Goal: Transaction & Acquisition: Purchase product/service

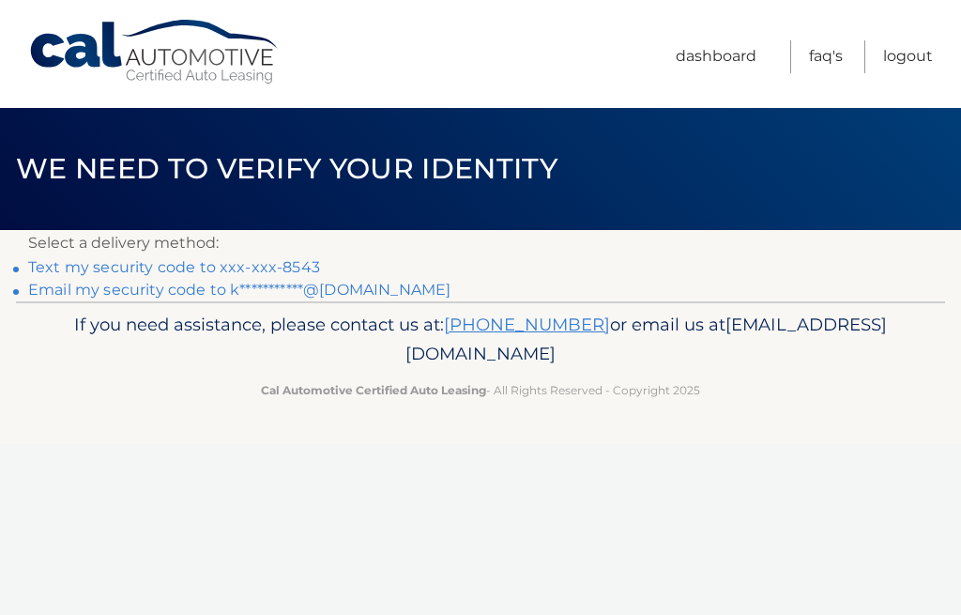
click at [218, 260] on link "Text my security code to xxx-xxx-8543" at bounding box center [174, 267] width 292 height 18
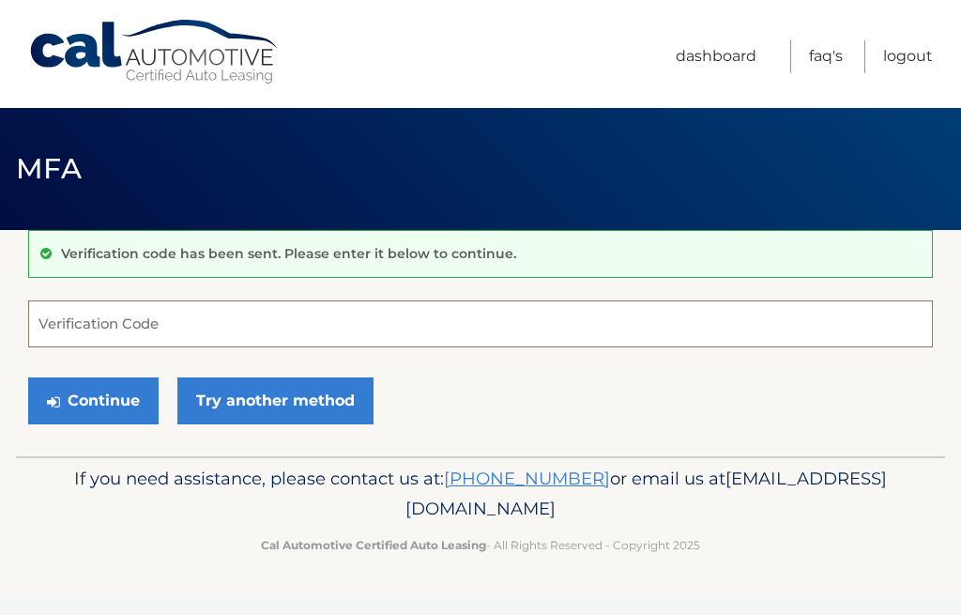
click at [87, 315] on input "Verification Code" at bounding box center [480, 323] width 905 height 47
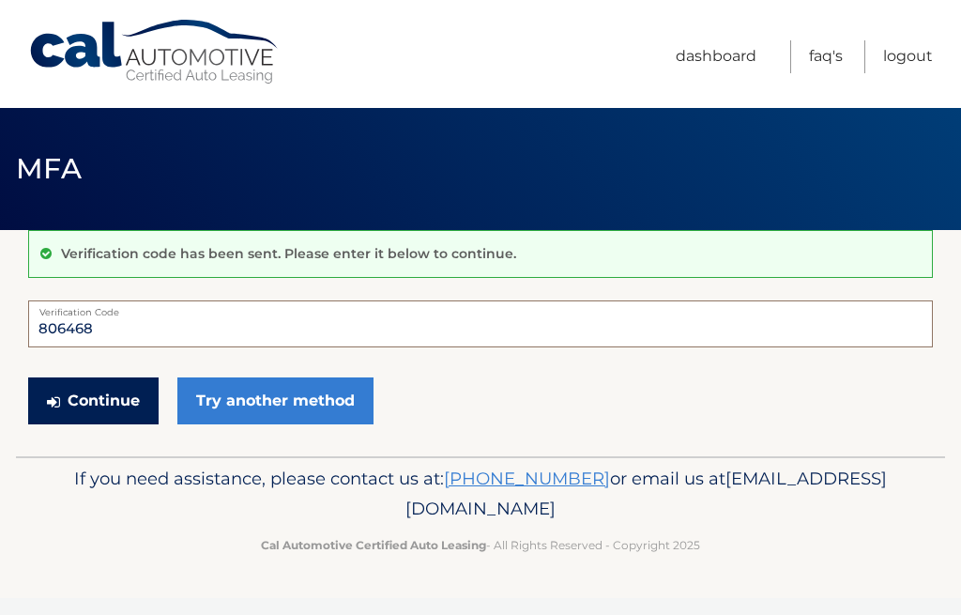
type input "806468"
click at [102, 391] on button "Continue" at bounding box center [93, 400] width 130 height 47
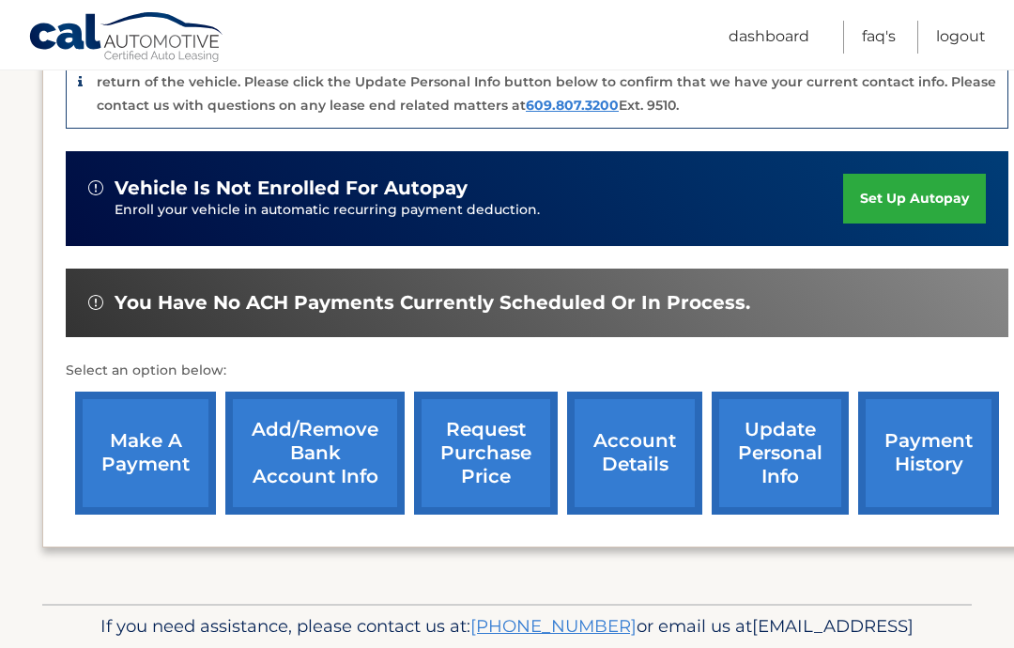
scroll to position [529, 0]
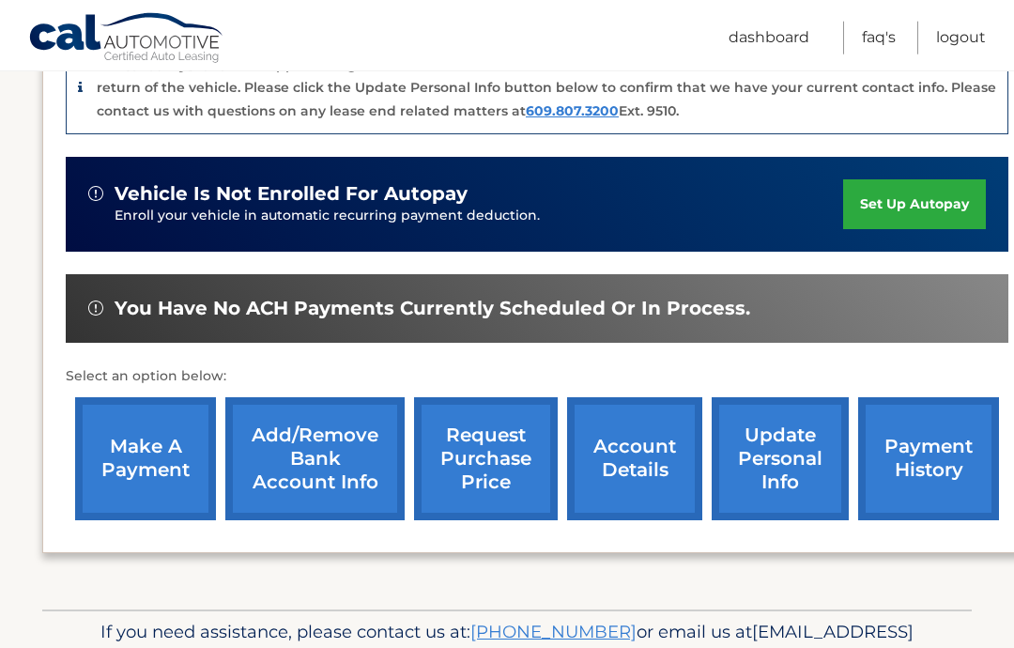
click at [142, 425] on link "make a payment" at bounding box center [145, 458] width 141 height 123
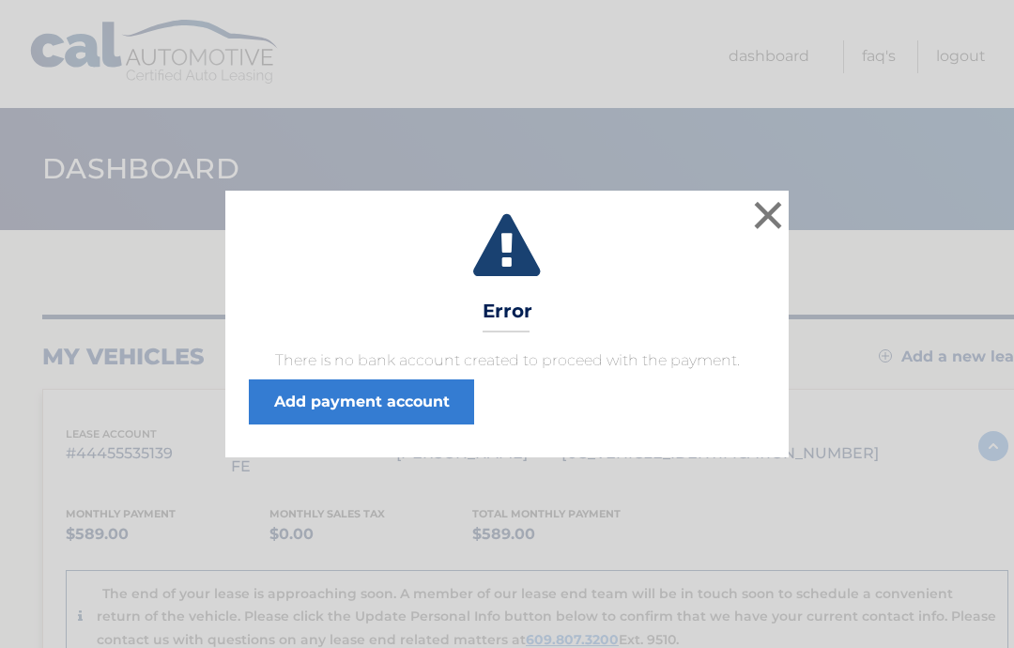
scroll to position [6, 0]
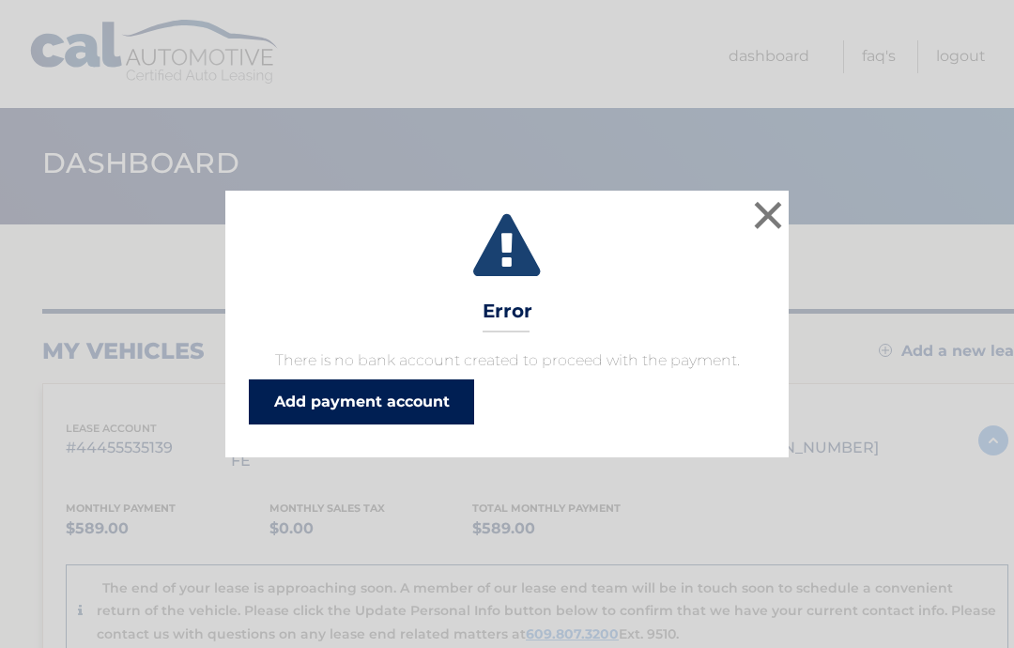
click at [428, 403] on link "Add payment account" at bounding box center [361, 401] width 225 height 45
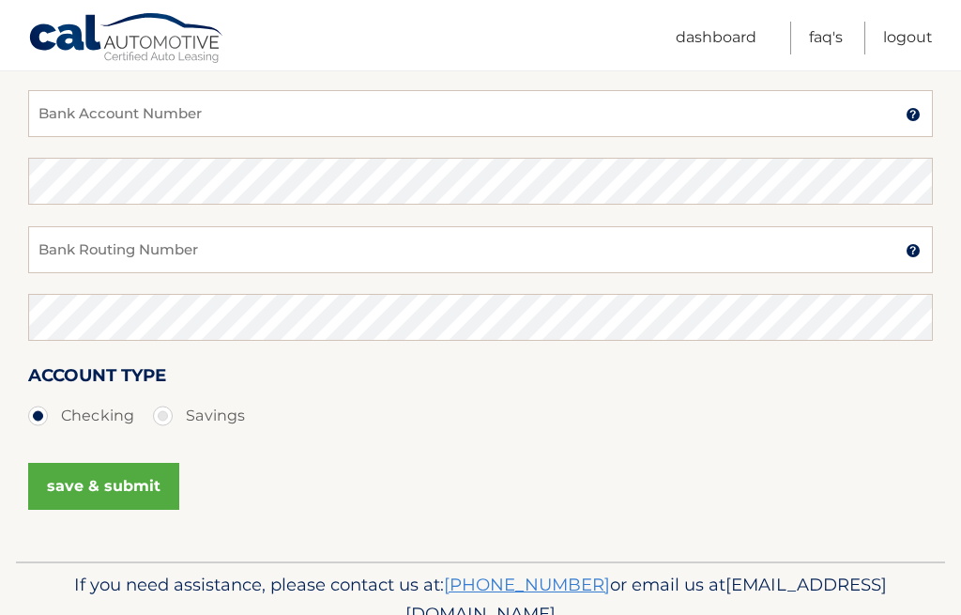
scroll to position [393, 0]
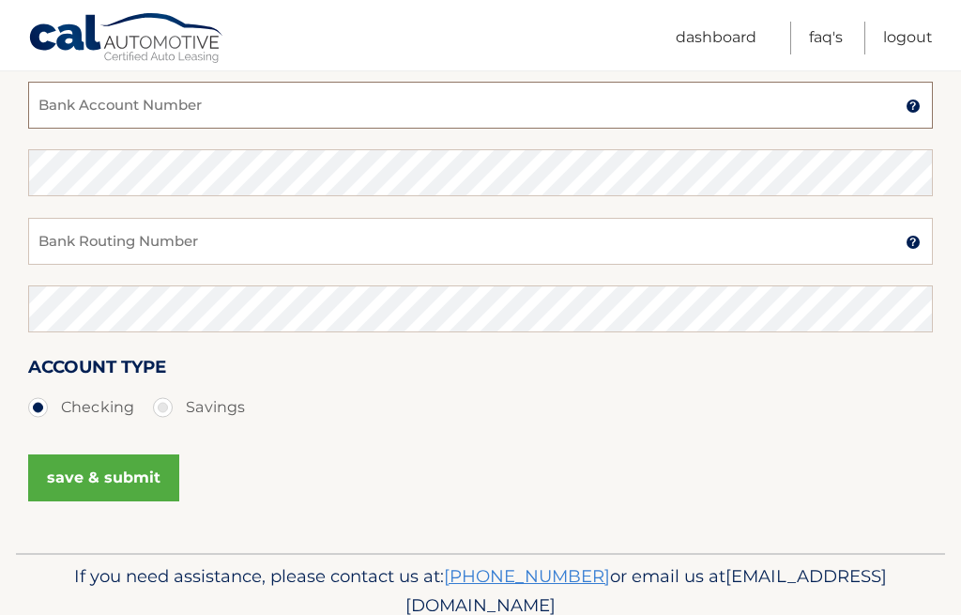
click at [147, 114] on input "Bank Account Number" at bounding box center [480, 105] width 905 height 47
type input "c"
type input "Chase"
click at [74, 245] on input "Bank Routing Number" at bounding box center [480, 241] width 905 height 47
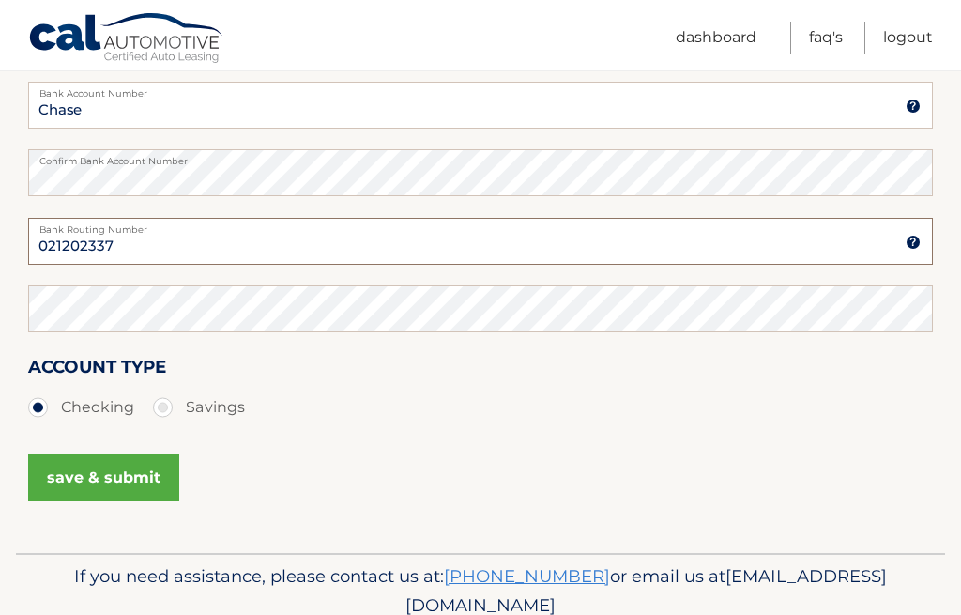
type input "021202337"
click at [123, 96] on label "Bank Account Number" at bounding box center [480, 89] width 905 height 15
click at [123, 96] on input "Chase" at bounding box center [480, 105] width 905 height 47
type input "C"
type input "6"
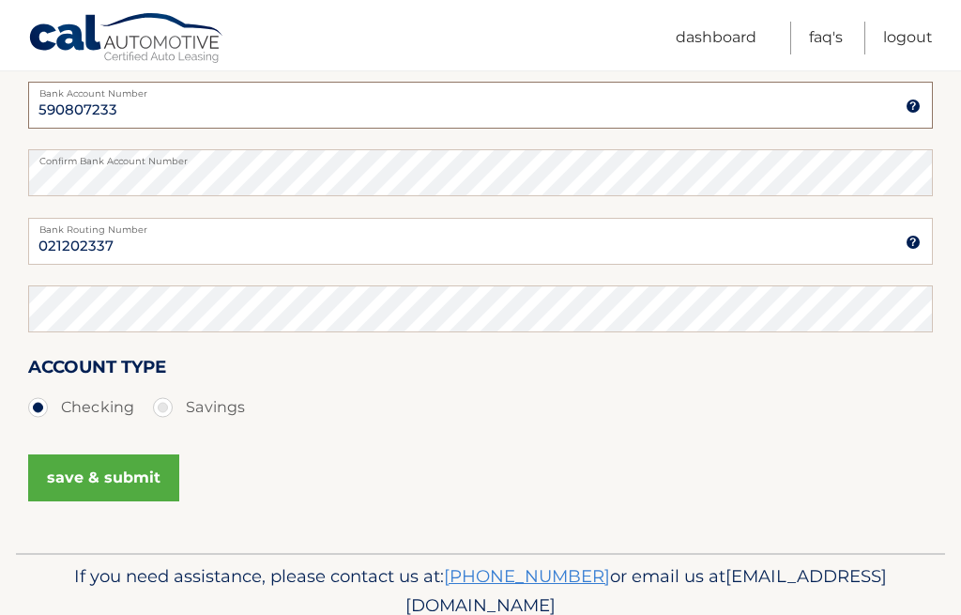
type input "590807233"
click at [91, 472] on button "save & submit" at bounding box center [103, 477] width 151 height 47
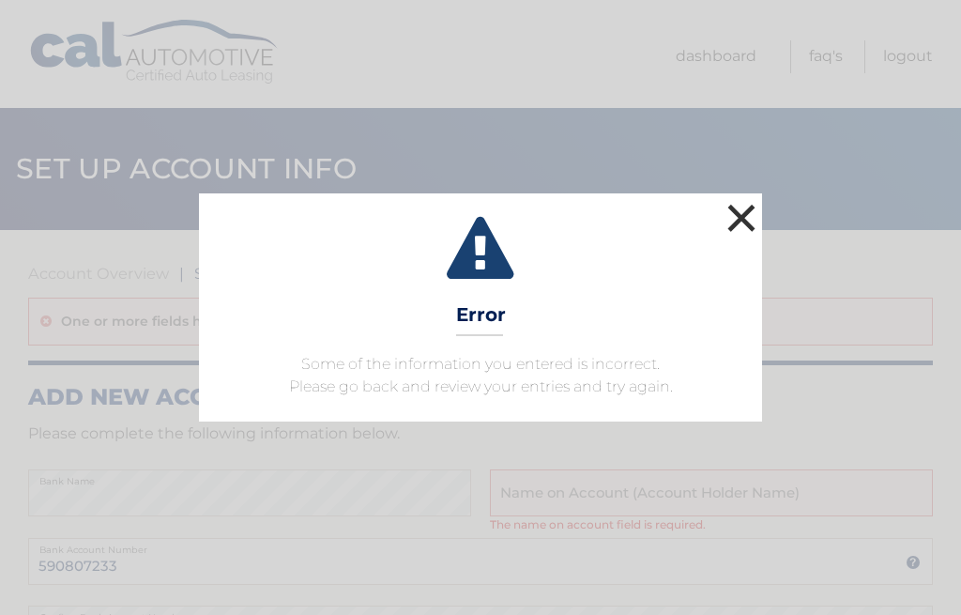
click at [736, 223] on button "×" at bounding box center [742, 218] width 38 height 38
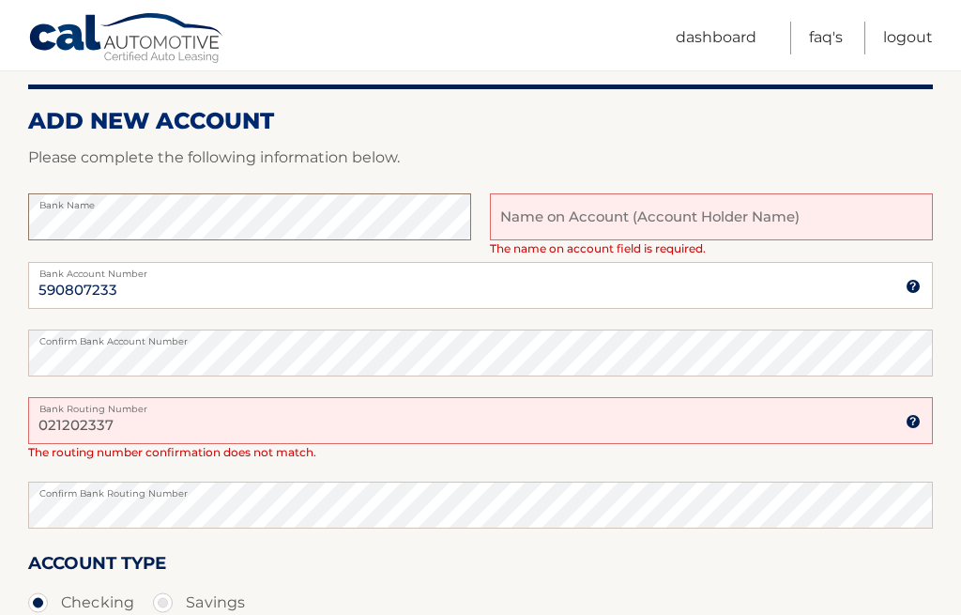
scroll to position [273, 0]
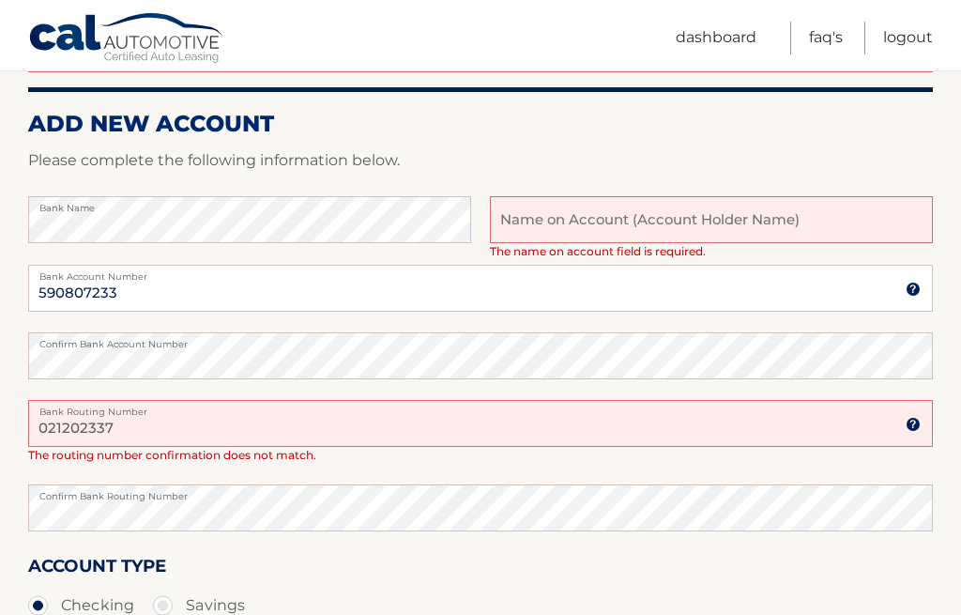
click at [611, 228] on input "text" at bounding box center [711, 219] width 443 height 47
type input "P"
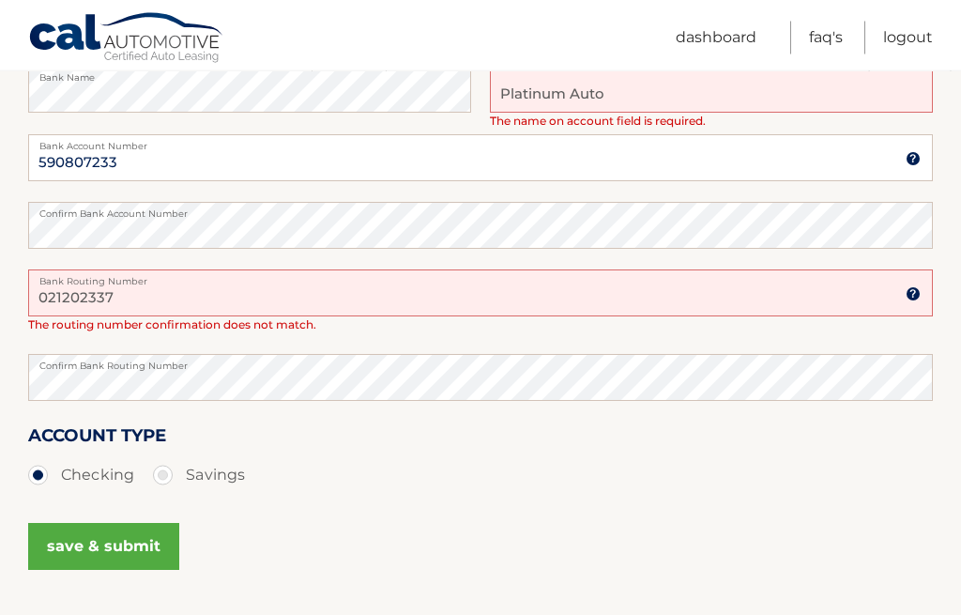
scroll to position [404, 0]
type input "Platinum Auto"
click at [169, 295] on input "021202337" at bounding box center [480, 292] width 905 height 47
type input "0"
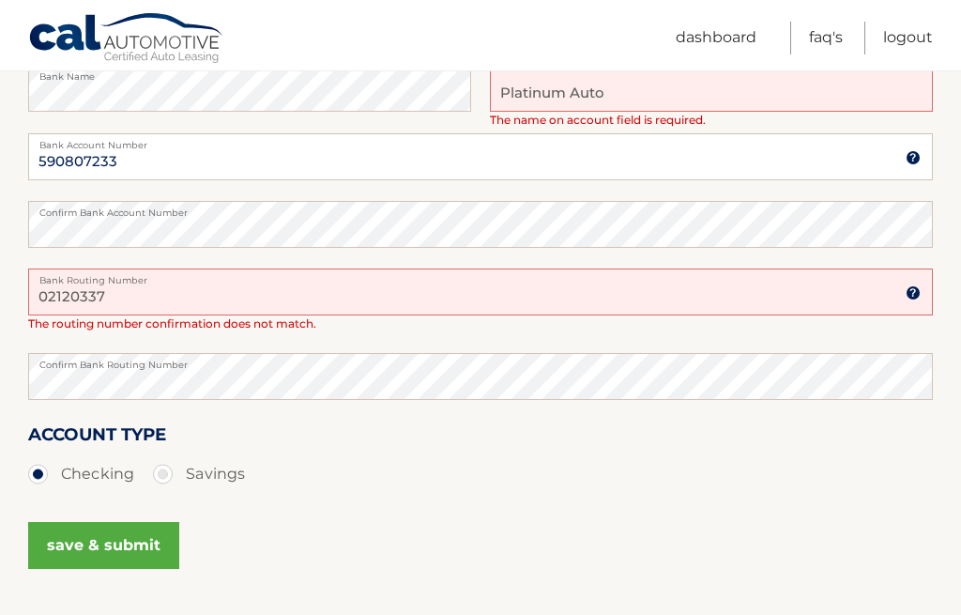
type input "02120337"
click at [625, 505] on div "Account Type Checking Savings" at bounding box center [480, 468] width 905 height 94
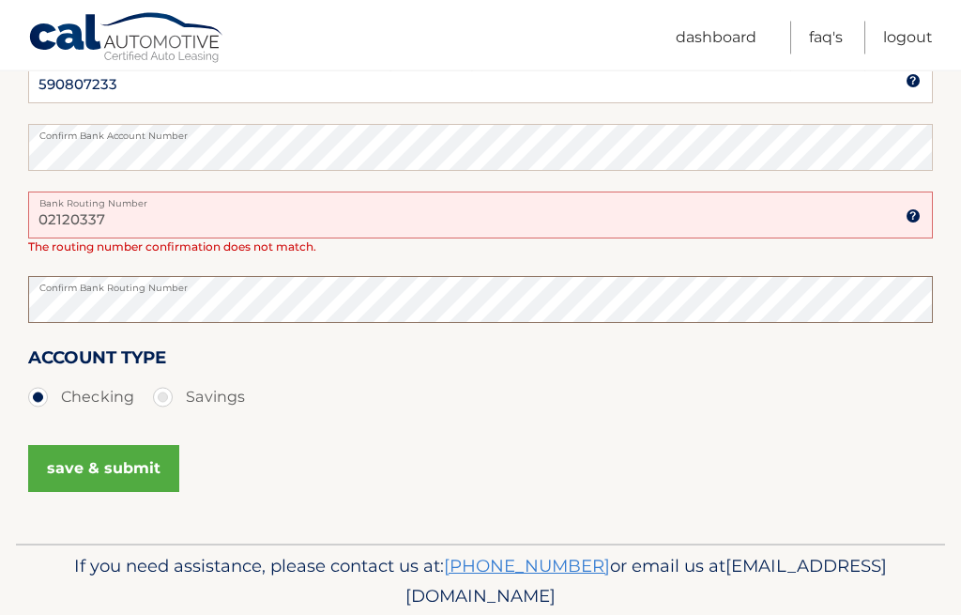
scroll to position [485, 0]
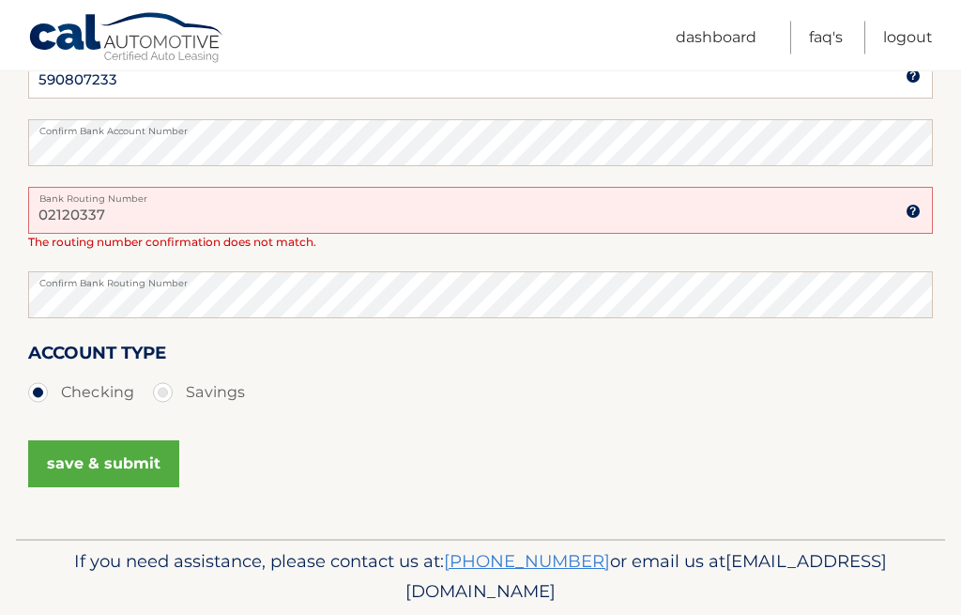
click at [93, 462] on button "save & submit" at bounding box center [103, 464] width 151 height 47
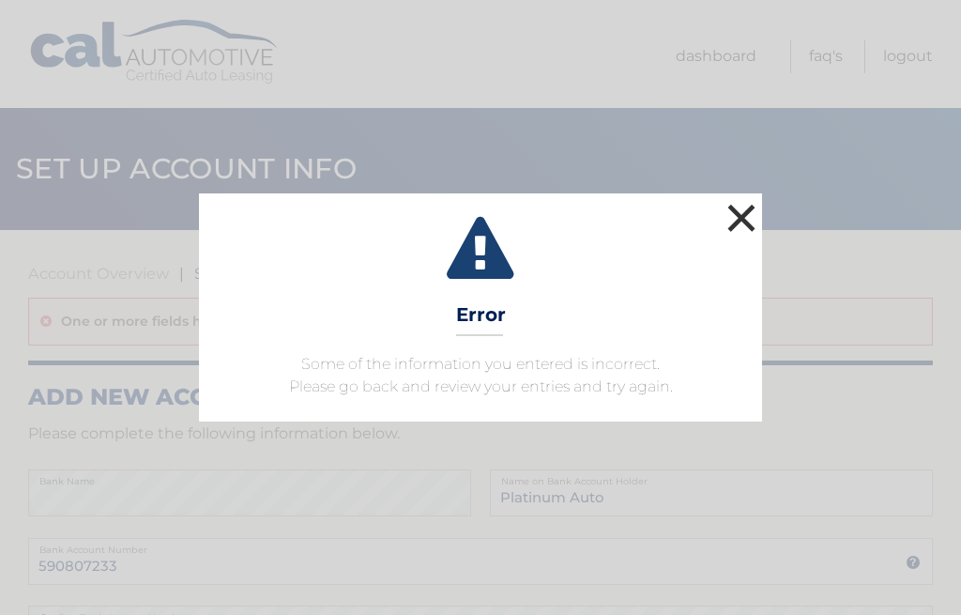
click at [741, 222] on button "×" at bounding box center [742, 218] width 38 height 38
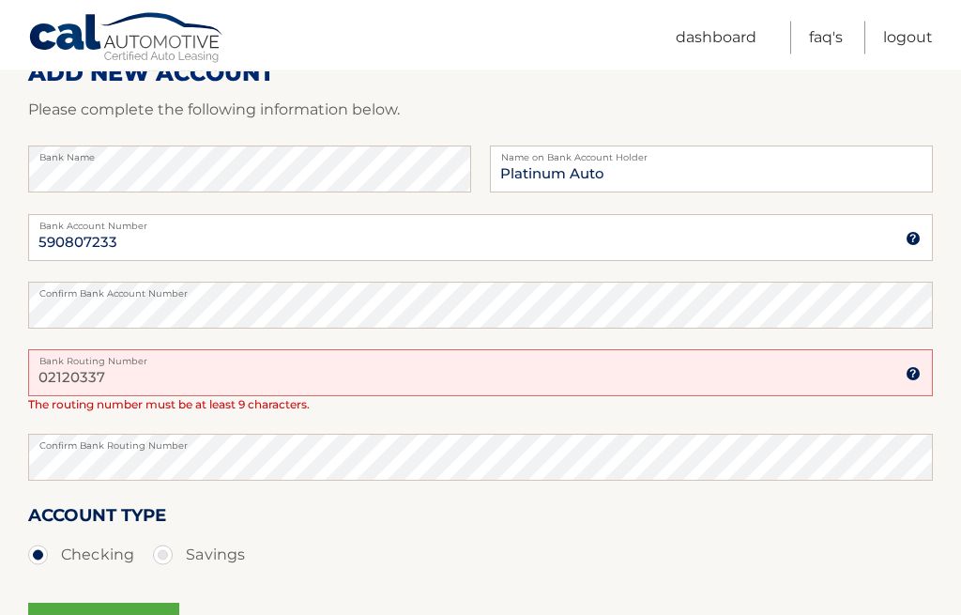
scroll to position [324, 0]
click at [144, 389] on input "02120337" at bounding box center [480, 372] width 905 height 47
type input "0"
type input "021202337"
click at [130, 614] on button "save & submit" at bounding box center [103, 626] width 151 height 47
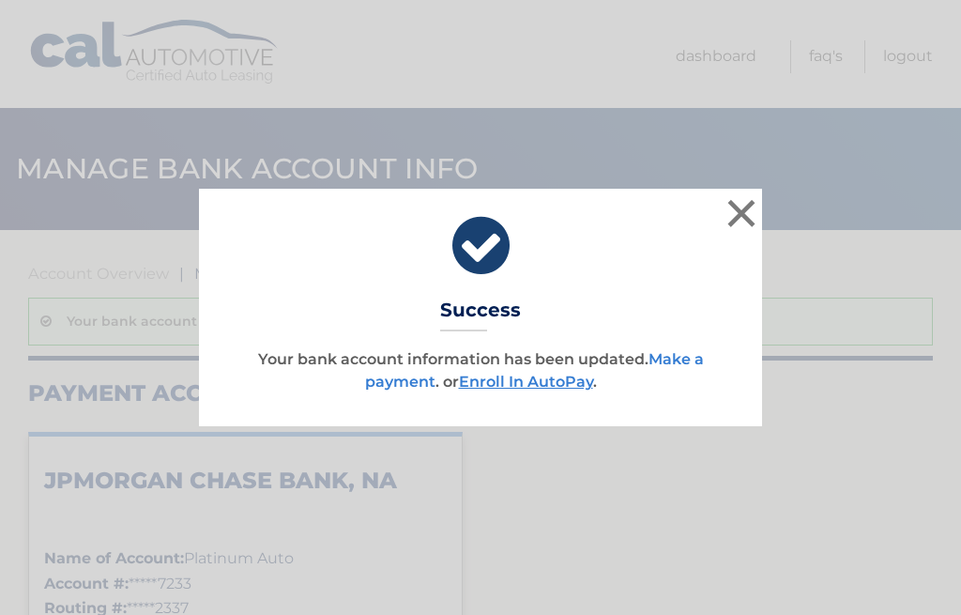
click at [681, 355] on link "Make a payment" at bounding box center [534, 370] width 339 height 40
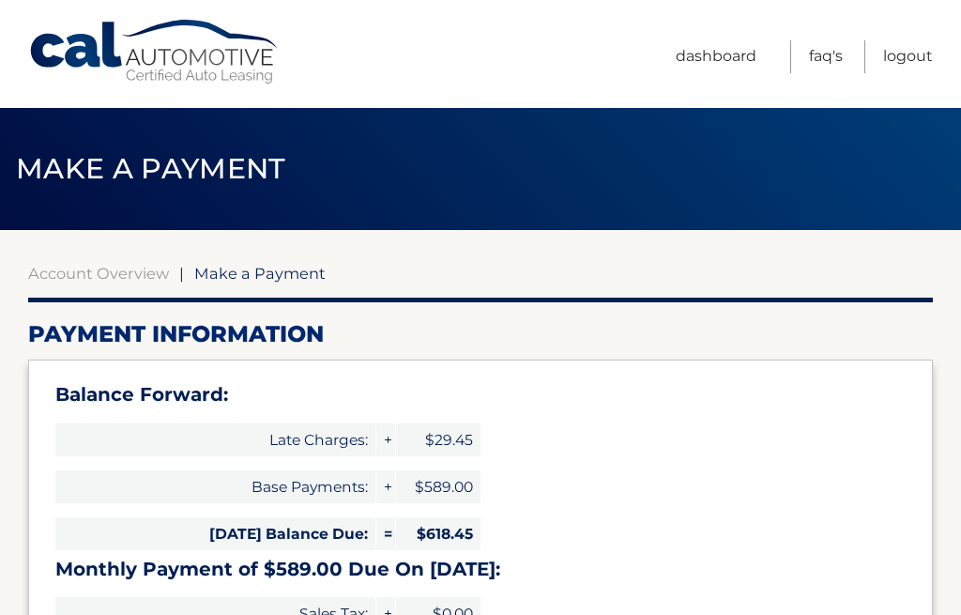
select select "MTRjNWEyMGUtMjY1NS00ZTQ2LTkwNjItZDI3YmQwNTBlNzZm"
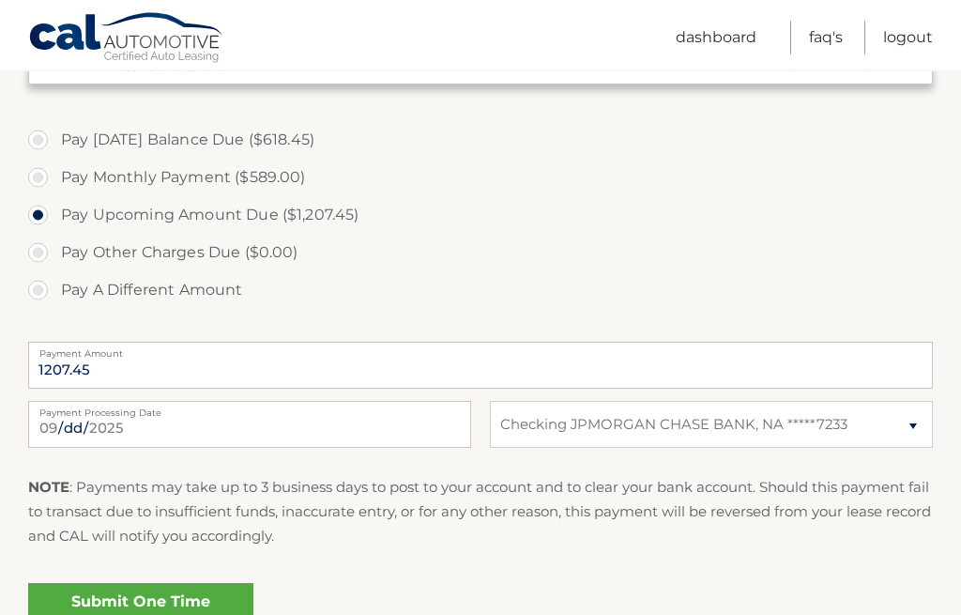
scroll to position [678, 0]
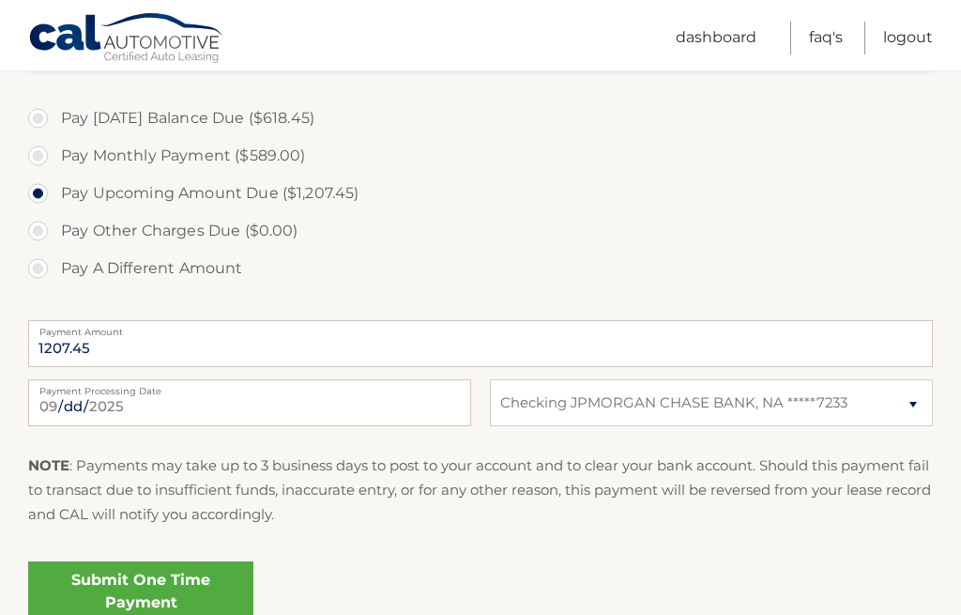
click at [113, 587] on link "Submit One Time Payment" at bounding box center [140, 591] width 225 height 60
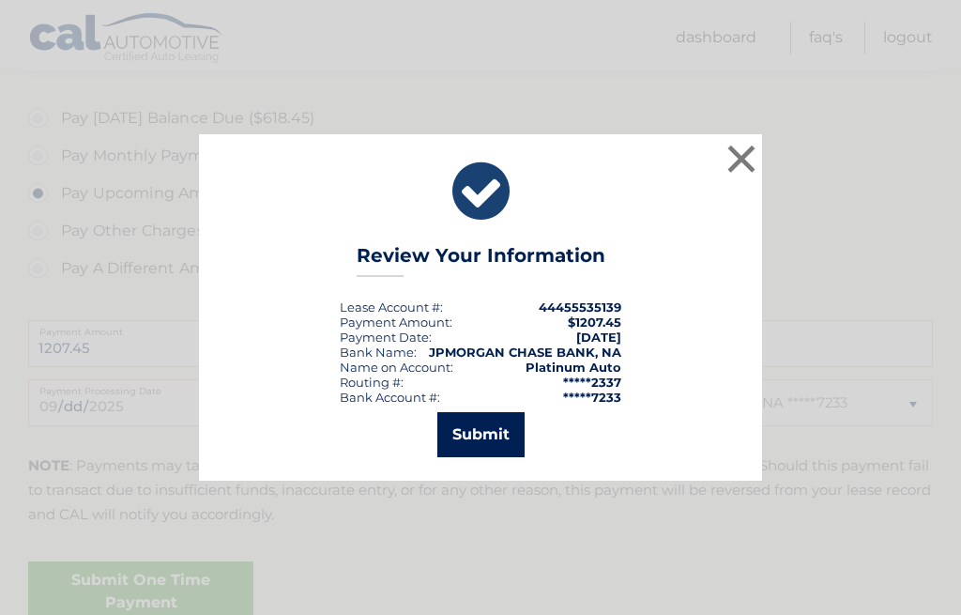
click at [493, 457] on button "Submit" at bounding box center [480, 434] width 87 height 45
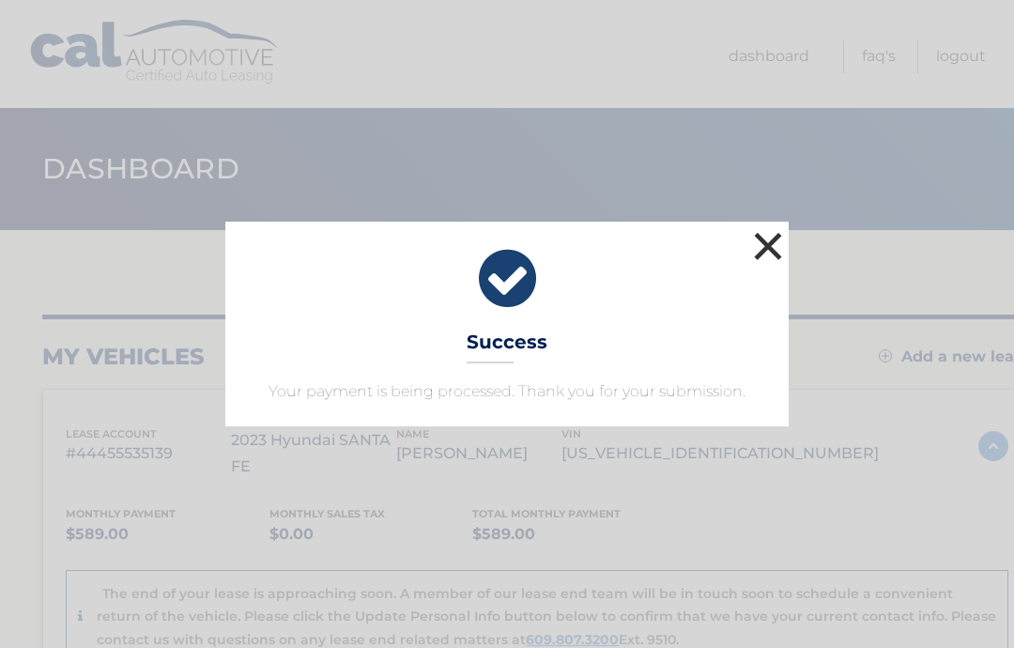
click at [773, 246] on button "×" at bounding box center [768, 246] width 38 height 38
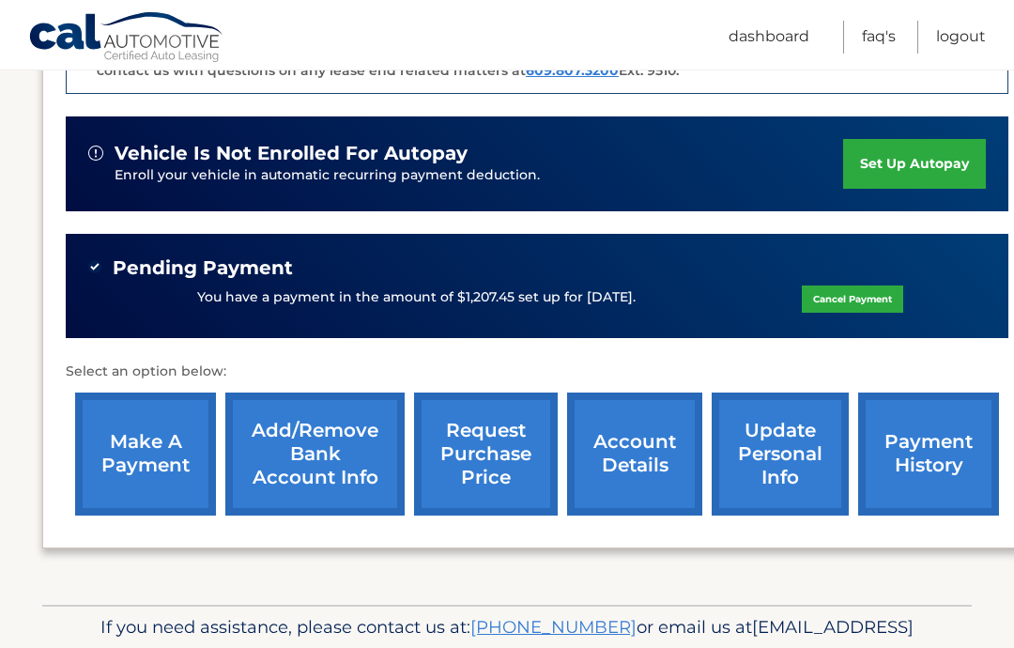
scroll to position [568, 0]
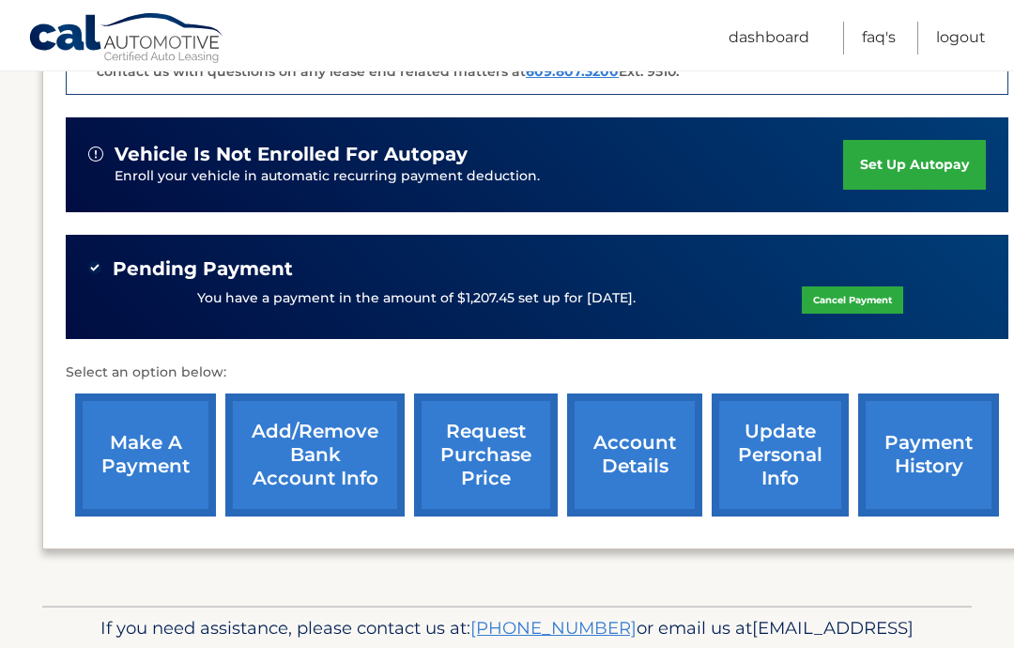
click at [649, 436] on link "account details" at bounding box center [634, 454] width 135 height 123
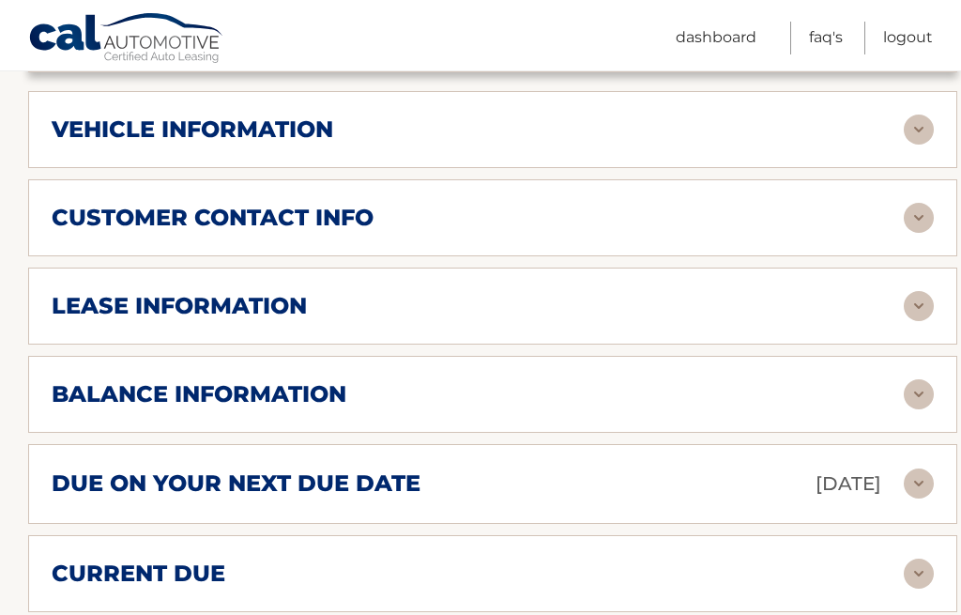
scroll to position [978, 0]
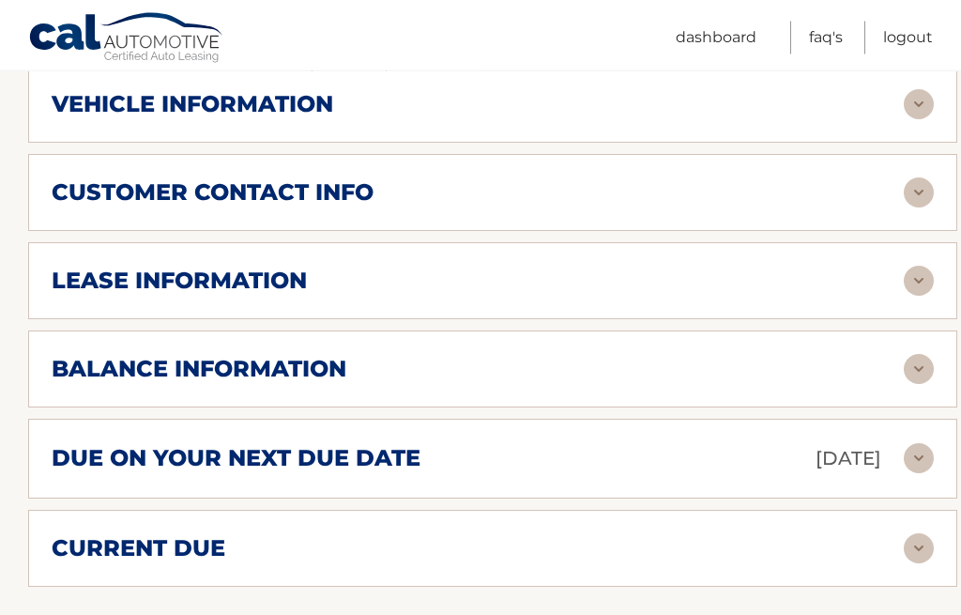
click at [928, 267] on img at bounding box center [919, 282] width 30 height 30
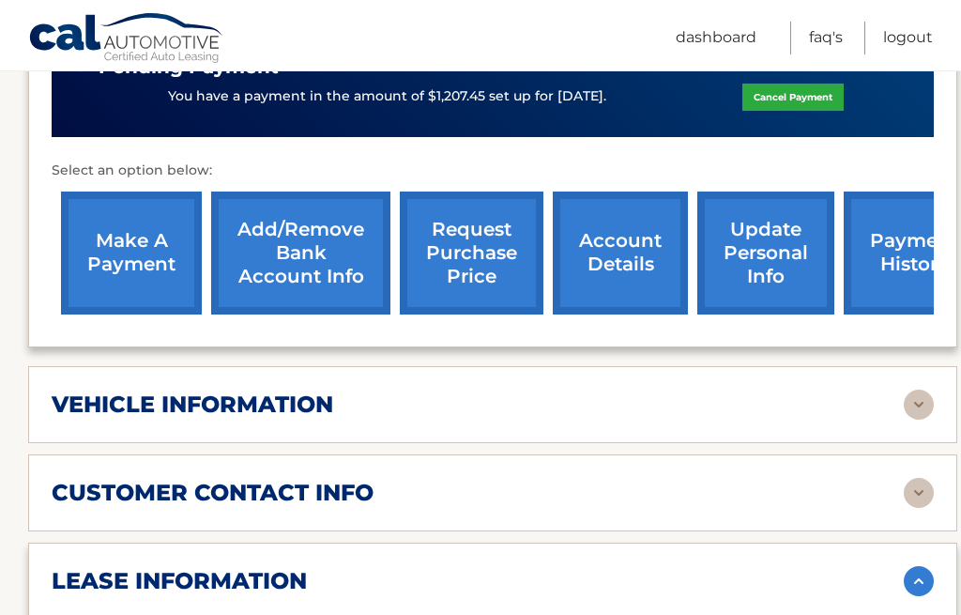
scroll to position [670, 0]
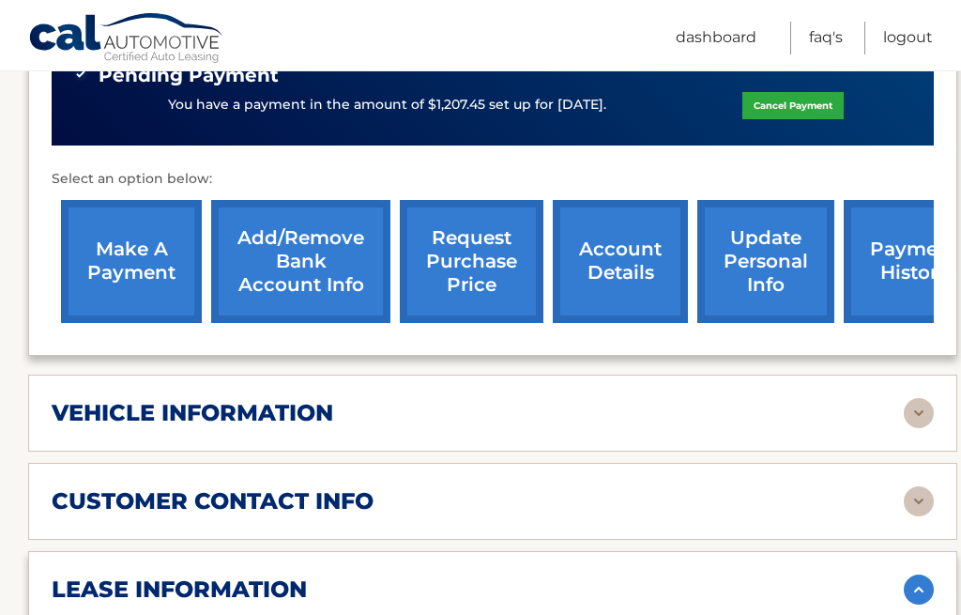
click at [922, 398] on img at bounding box center [919, 413] width 30 height 30
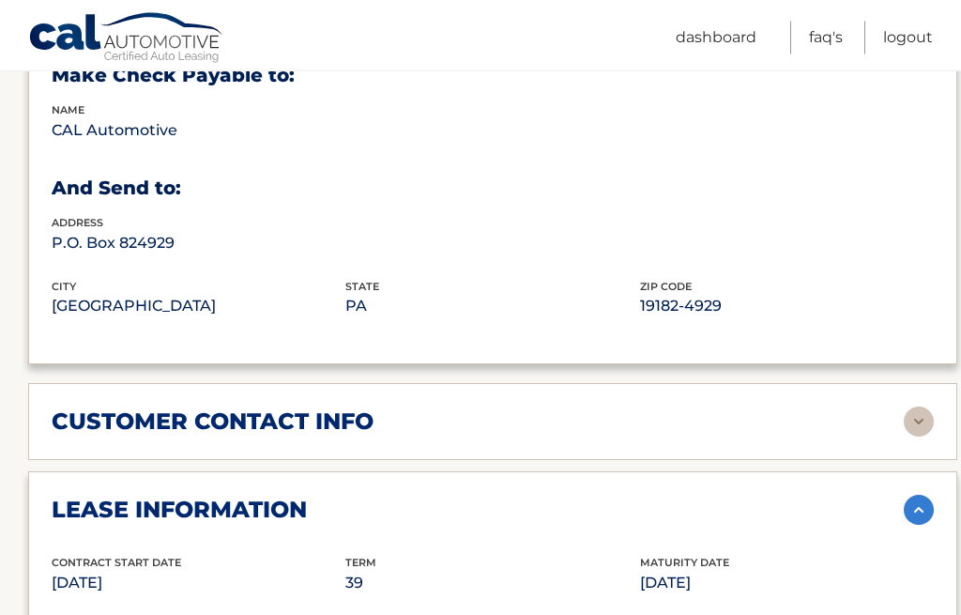
scroll to position [1202, 0]
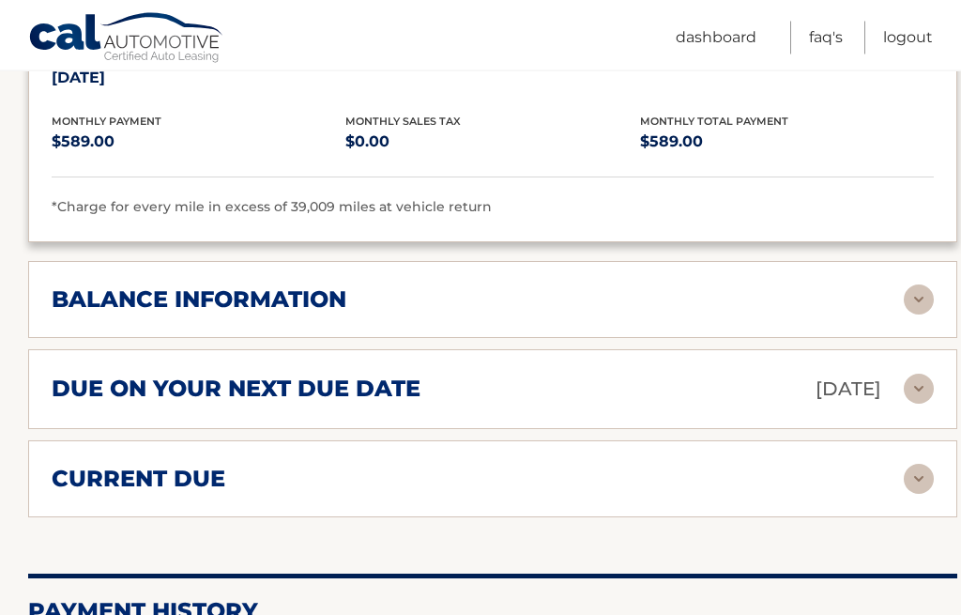
click at [917, 285] on img at bounding box center [919, 300] width 30 height 30
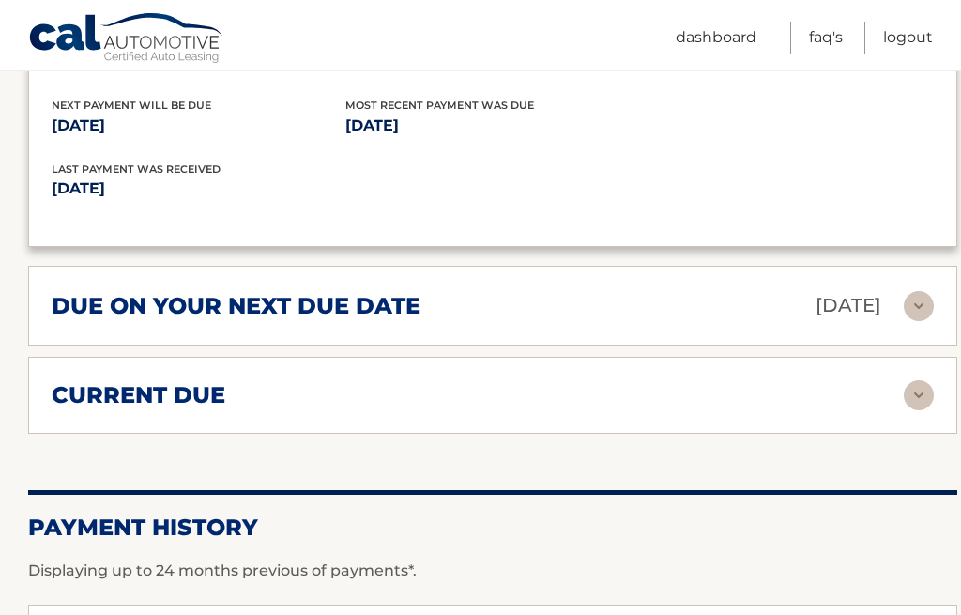
scroll to position [2162, 0]
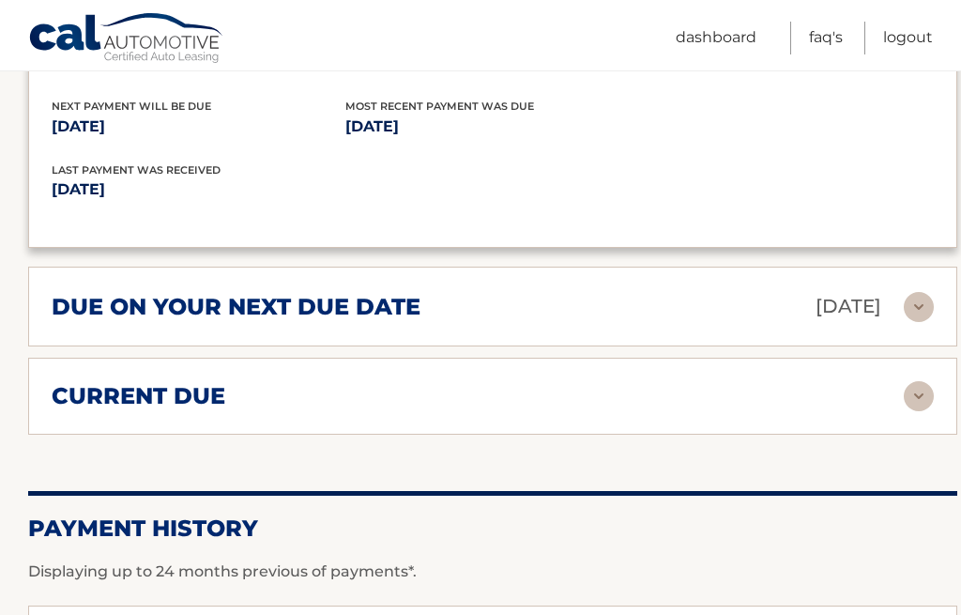
click at [930, 292] on img at bounding box center [919, 307] width 30 height 30
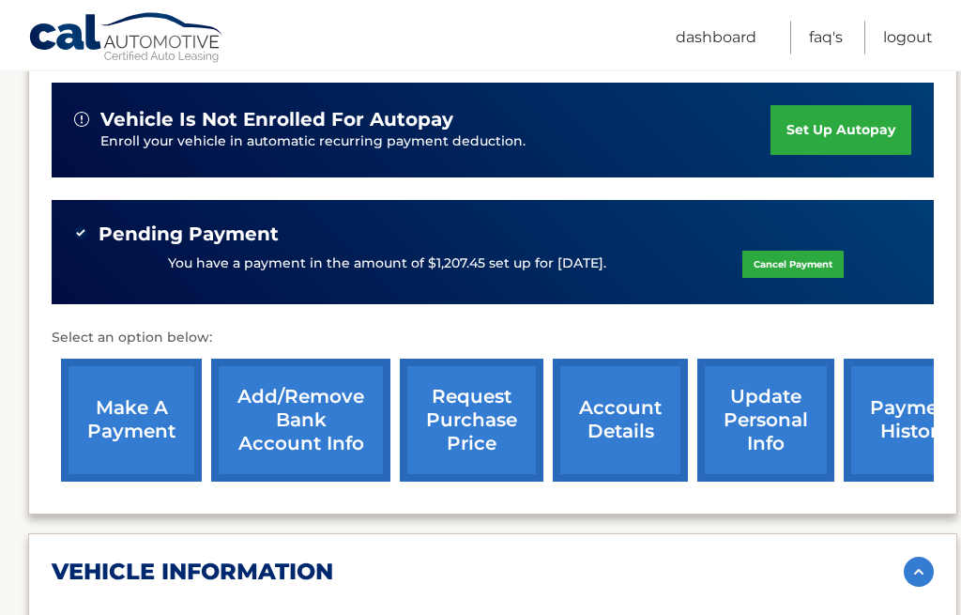
scroll to position [573, 0]
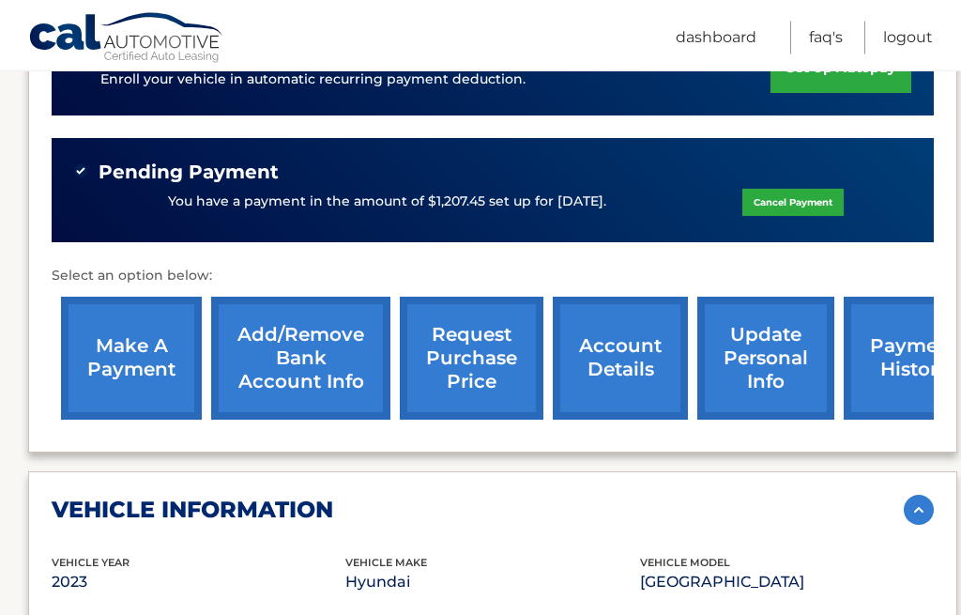
click at [805, 190] on link "Cancel Payment" at bounding box center [793, 203] width 101 height 27
click at [794, 190] on link "Cancel Payment" at bounding box center [793, 203] width 101 height 27
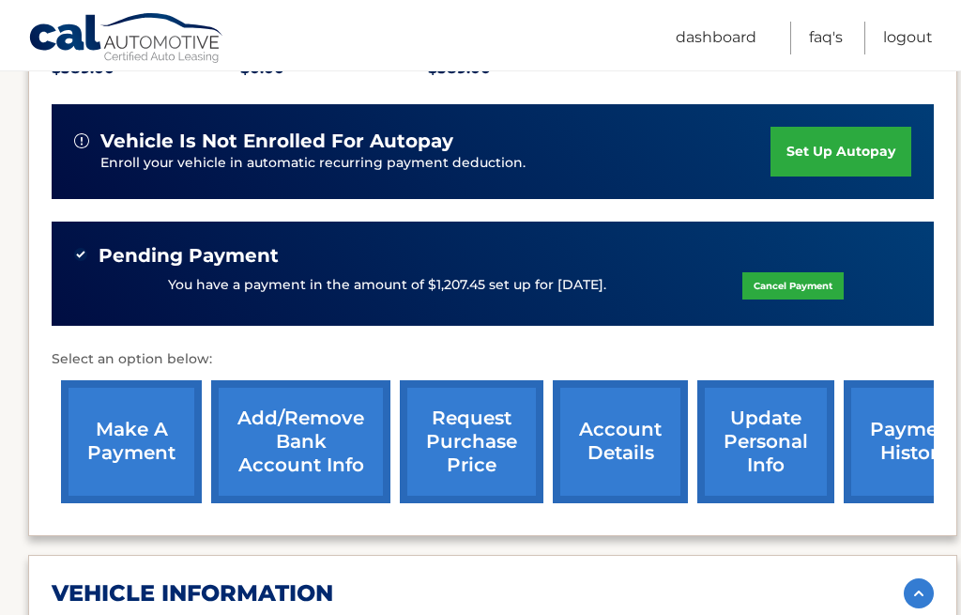
scroll to position [488, 0]
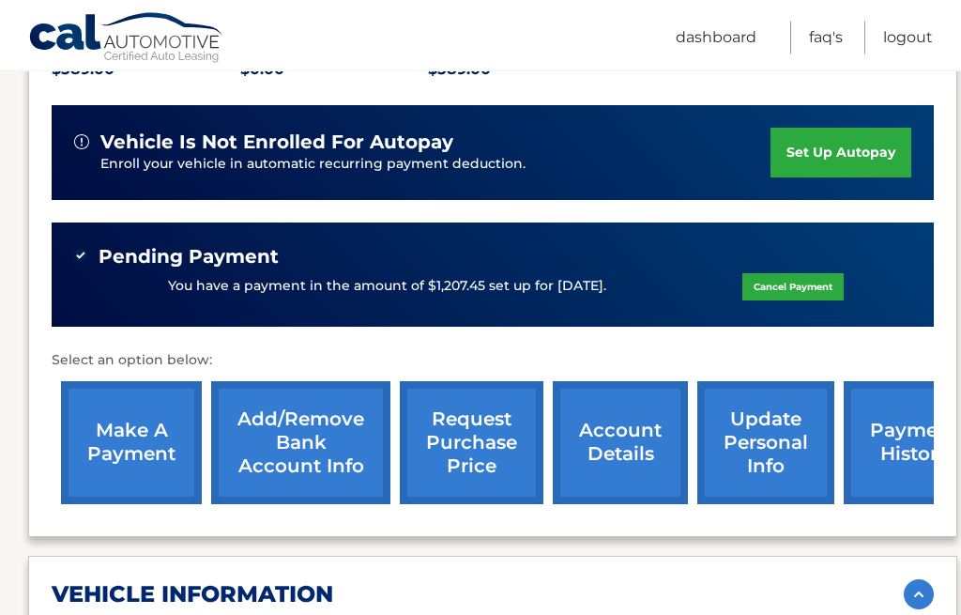
click at [775, 274] on link "Cancel Payment" at bounding box center [793, 287] width 101 height 27
click at [598, 277] on p "You have a payment in the amount of $1,207.45 set up for [DATE]." at bounding box center [387, 287] width 438 height 21
click at [790, 273] on link "Cancel Payment" at bounding box center [793, 286] width 101 height 27
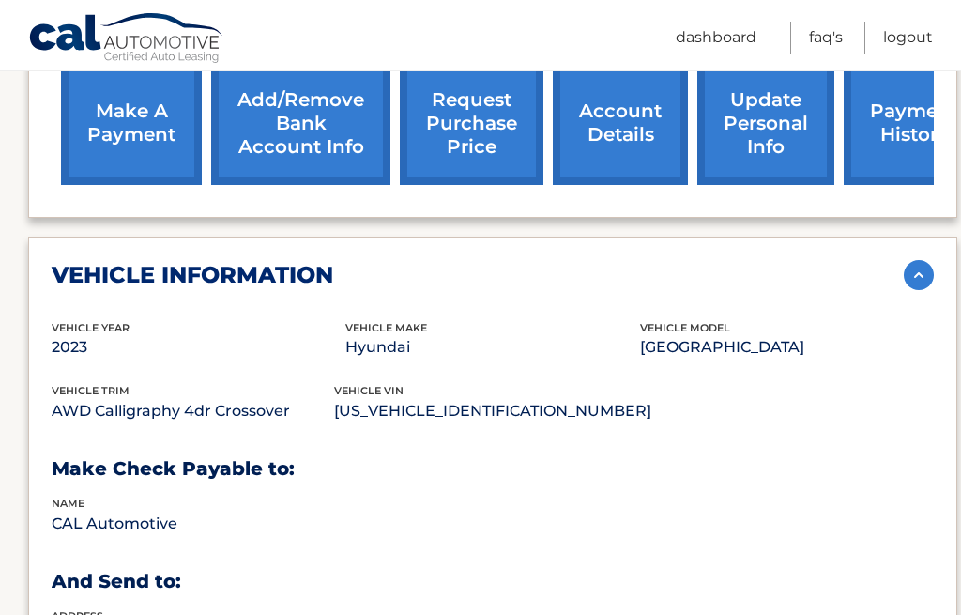
scroll to position [805, 0]
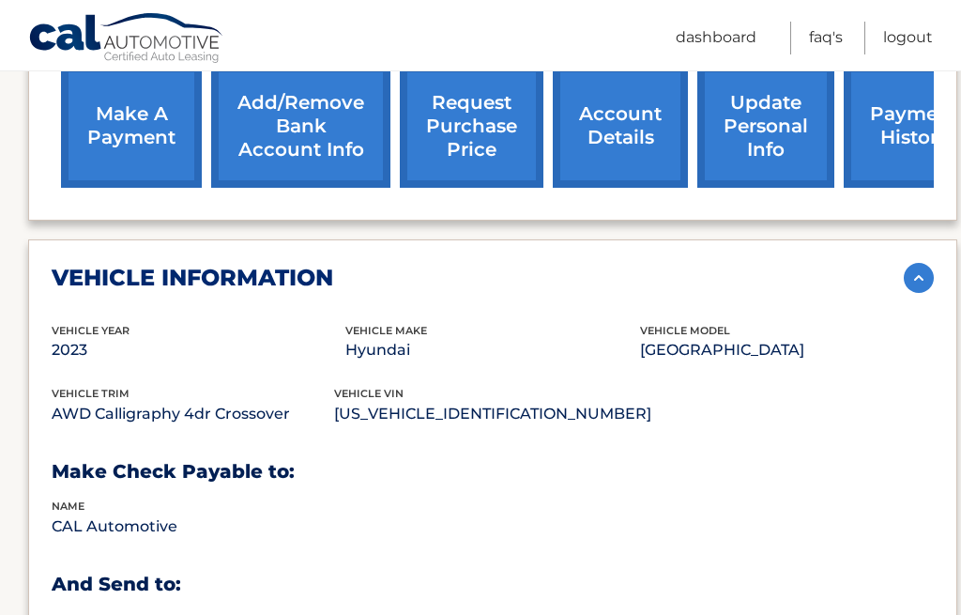
click at [920, 263] on img at bounding box center [919, 278] width 30 height 30
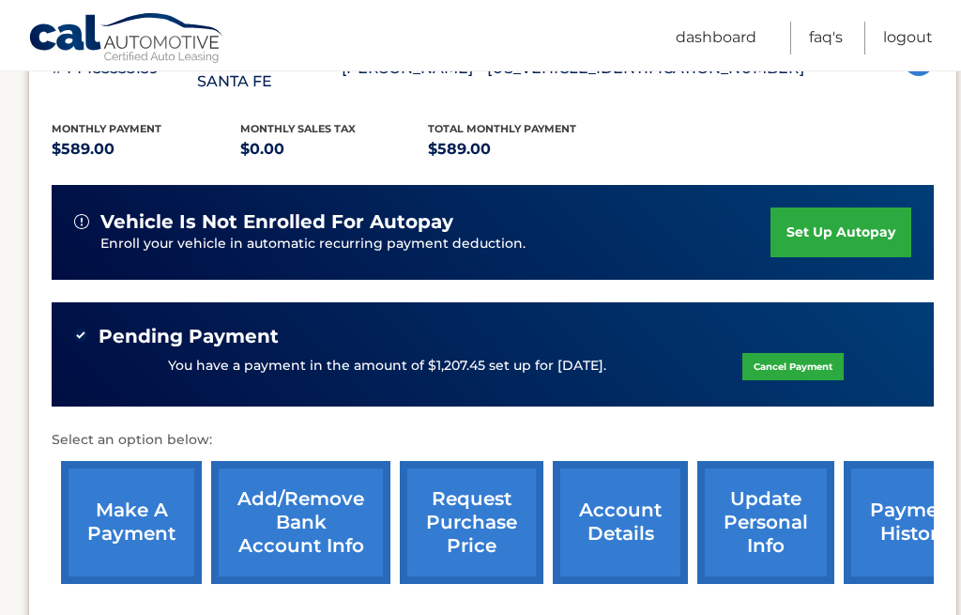
scroll to position [402, 0]
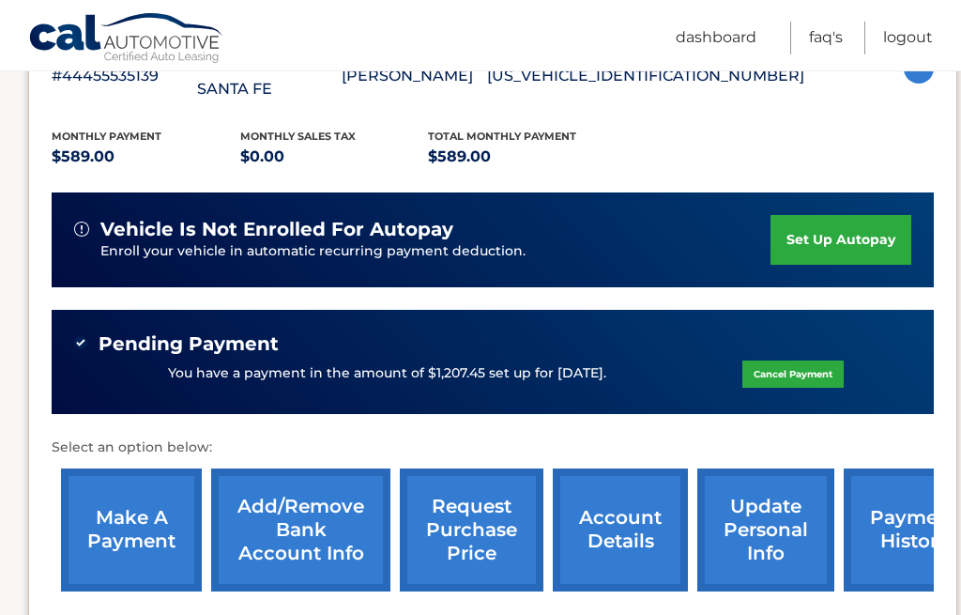
click at [775, 360] on link "Cancel Payment" at bounding box center [793, 373] width 101 height 27
click at [771, 360] on link "Cancel Payment" at bounding box center [793, 373] width 101 height 27
click at [778, 360] on link "Cancel Payment" at bounding box center [793, 373] width 101 height 27
click at [802, 360] on link "Cancel Payment" at bounding box center [793, 373] width 101 height 27
click at [801, 360] on link "Cancel Payment" at bounding box center [793, 373] width 101 height 27
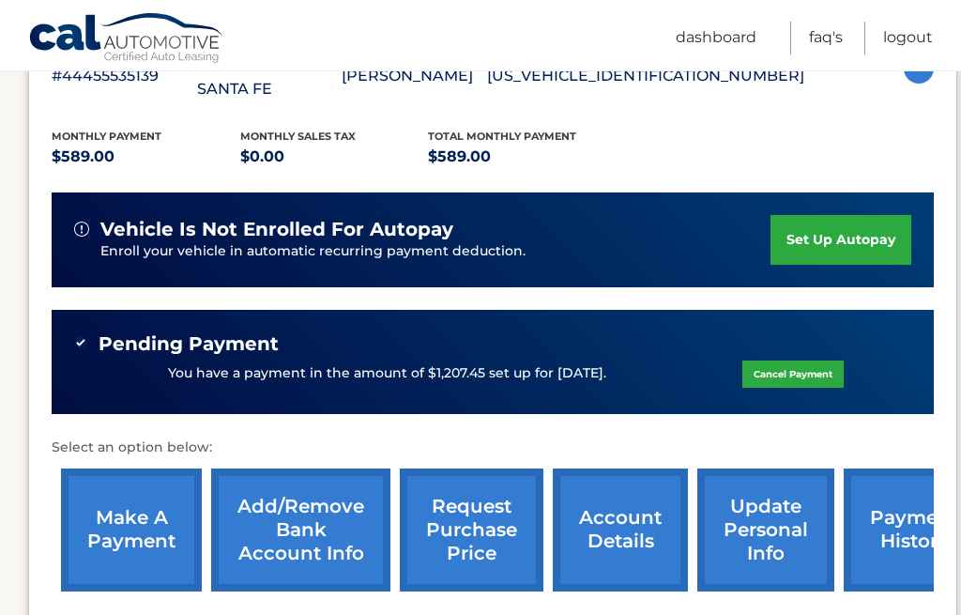
click at [818, 356] on div "You have a payment in the amount of $1,207.45 set up for 9/8/2025. Cancel Payme…" at bounding box center [492, 374] width 837 height 36
click at [807, 360] on link "Cancel Payment" at bounding box center [793, 373] width 101 height 27
click at [135, 503] on link "make a payment" at bounding box center [131, 529] width 141 height 123
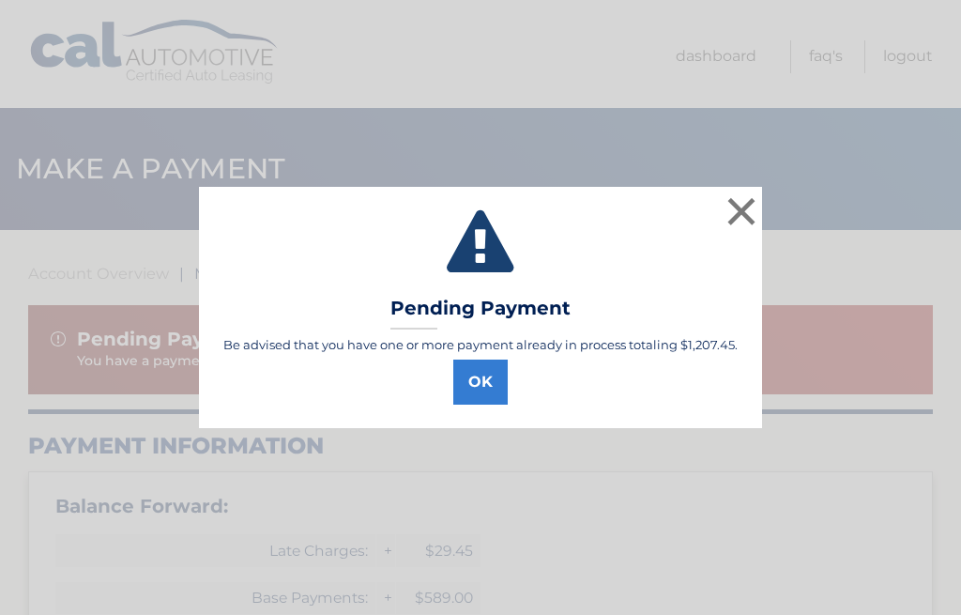
select select "MTRjNWEyMGUtMjY1NS00ZTQ2LTkwNjItZDI3YmQwNTBlNzZm"
click at [483, 380] on button "OK" at bounding box center [480, 382] width 54 height 45
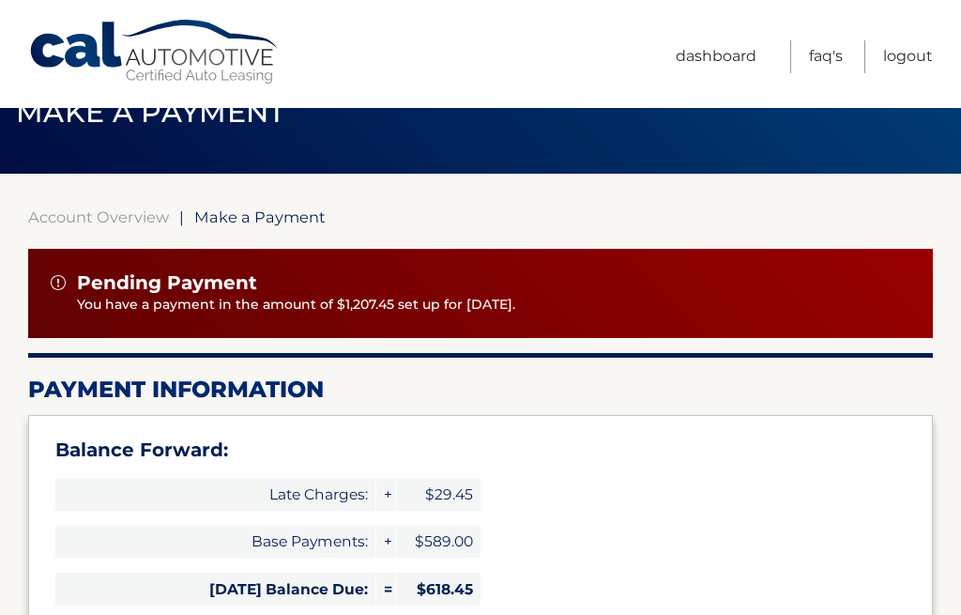
scroll to position [57, 0]
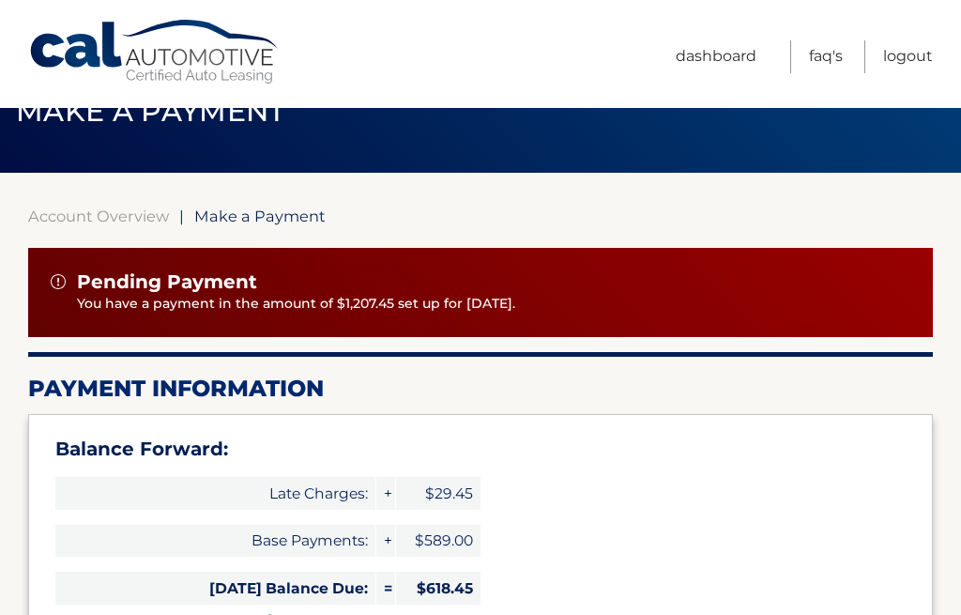
click at [609, 296] on p "You have a payment in the amount of $1,207.45 set up for [DATE]." at bounding box center [494, 304] width 834 height 21
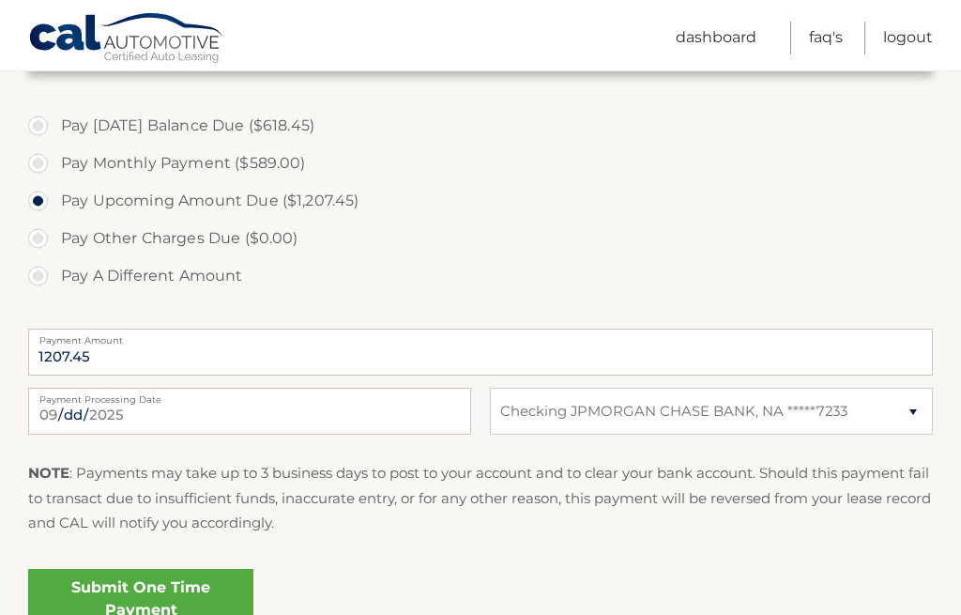
scroll to position [776, 0]
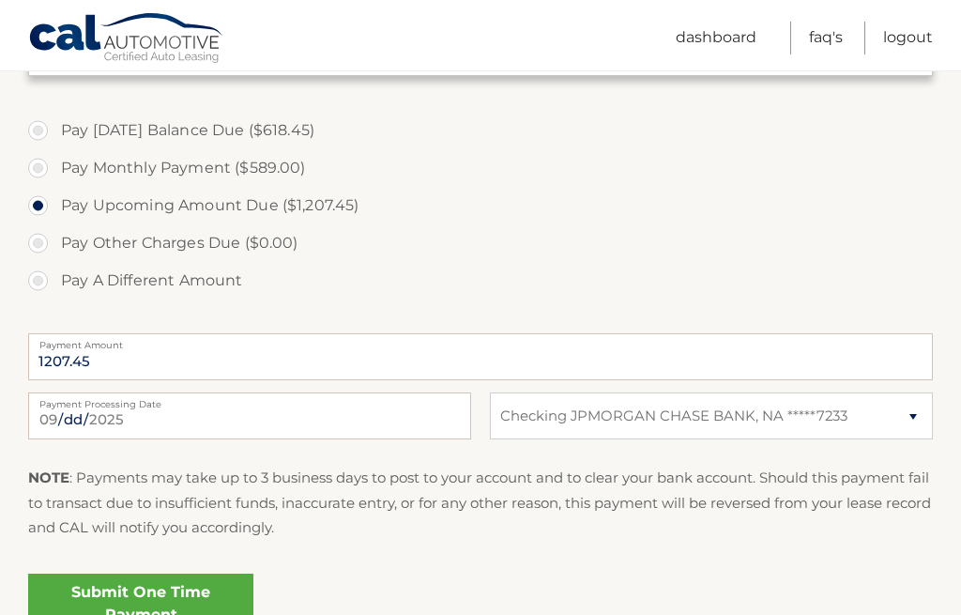
click at [41, 278] on label "Pay A Different Amount" at bounding box center [480, 281] width 905 height 38
click at [41, 278] on input "Pay A Different Amount" at bounding box center [45, 277] width 19 height 30
radio input "true"
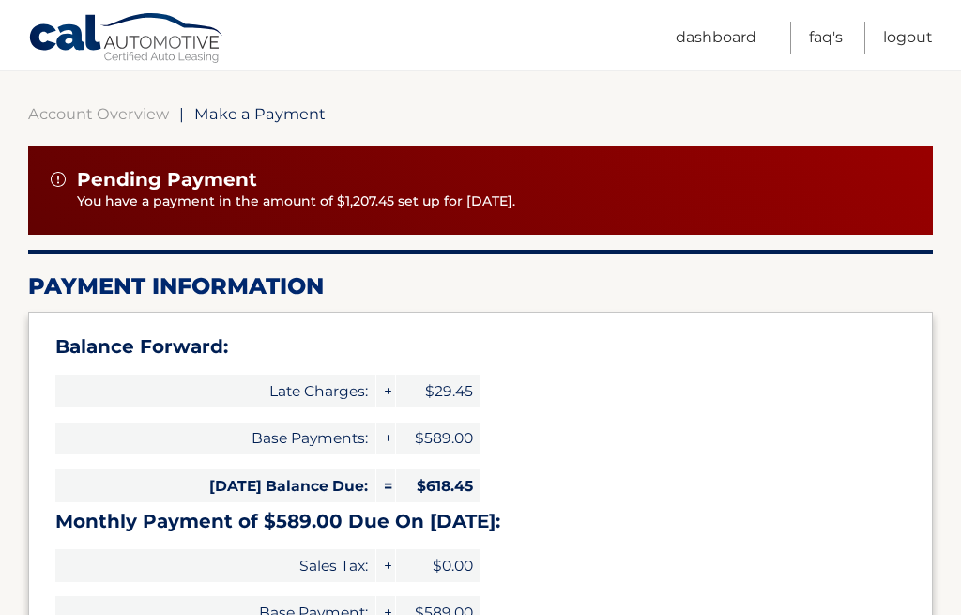
scroll to position [114, 0]
